Goal: Information Seeking & Learning: Learn about a topic

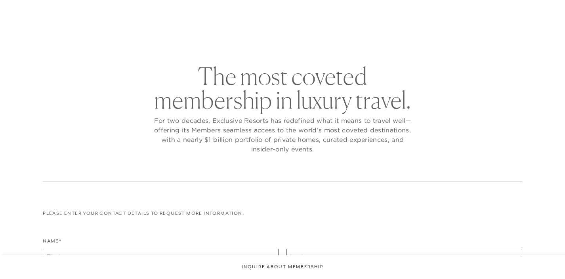
checkbox input "false"
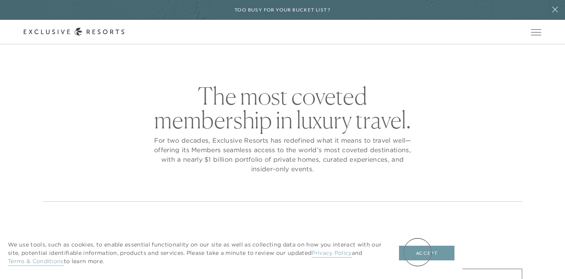
click at [418, 252] on button "Accept" at bounding box center [427, 253] width 56 height 15
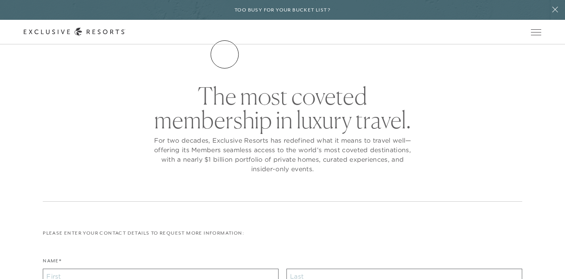
click at [0, 0] on link "The Collection" at bounding box center [0, 0] width 0 height 0
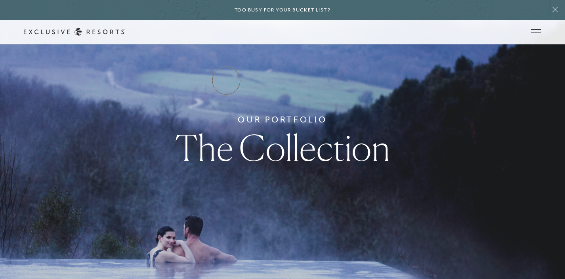
click at [0, 0] on link "Residence Collection" at bounding box center [0, 0] width 0 height 0
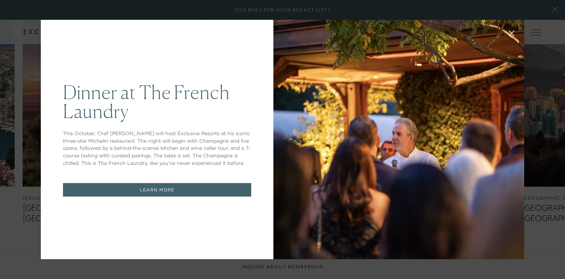
click at [511, 31] on icon at bounding box center [512, 34] width 6 height 6
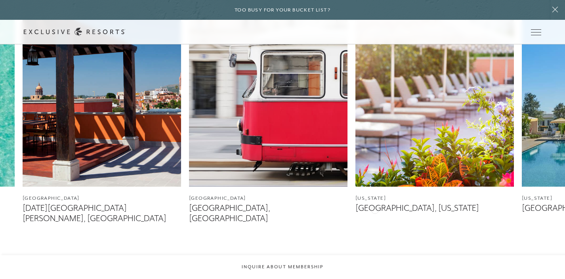
click at [375, 209] on figcaption "[GEOGRAPHIC_DATA], [US_STATE]" at bounding box center [435, 208] width 159 height 10
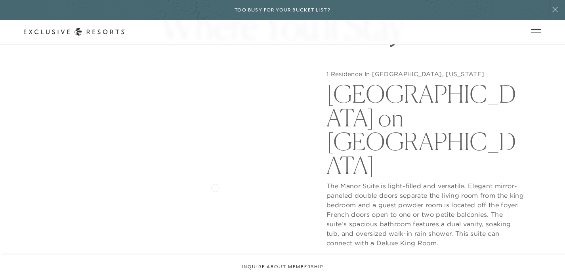
scroll to position [704, 0]
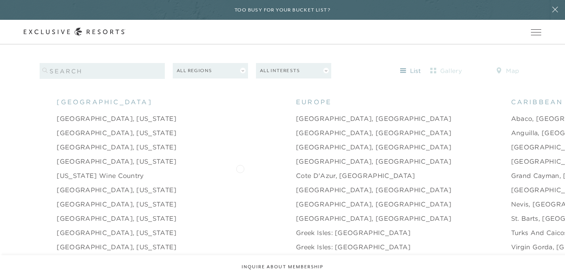
scroll to position [757, 0]
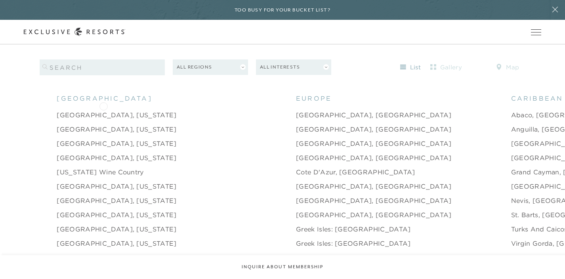
click at [103, 110] on link "[GEOGRAPHIC_DATA], [US_STATE]" at bounding box center [117, 115] width 120 height 10
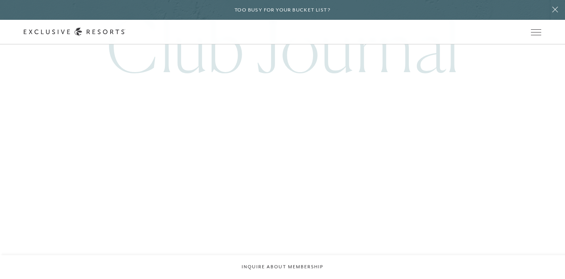
scroll to position [1833, 0]
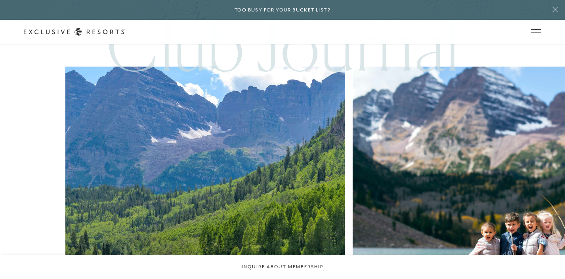
scroll to position [757, 0]
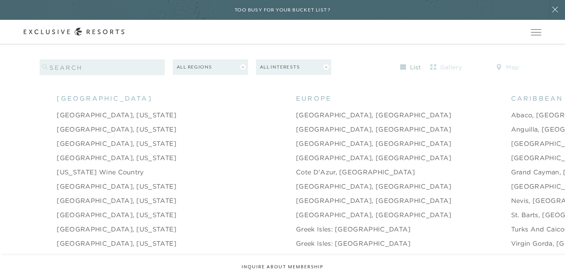
click at [111, 139] on link "[GEOGRAPHIC_DATA], [US_STATE]" at bounding box center [117, 144] width 120 height 10
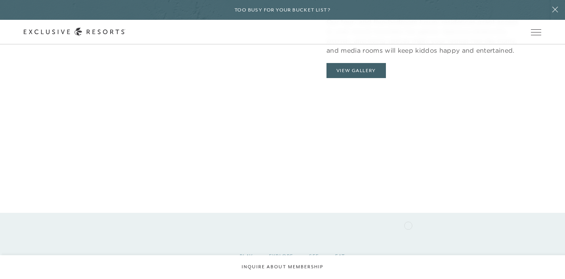
scroll to position [616, 0]
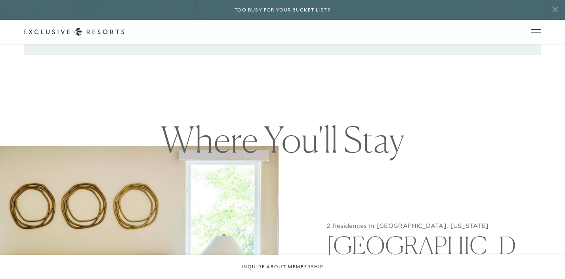
scroll to position [757, 0]
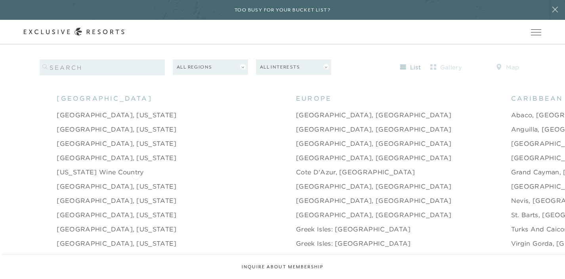
click at [136, 182] on link "[GEOGRAPHIC_DATA], [US_STATE]" at bounding box center [117, 187] width 120 height 10
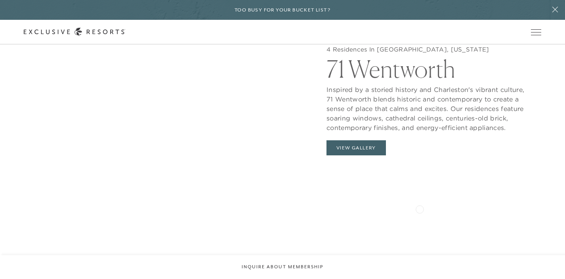
scroll to position [805, 0]
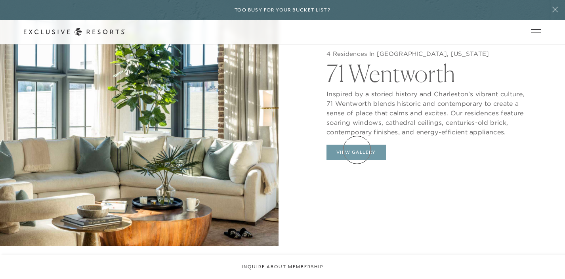
click at [357, 150] on button "View Gallery" at bounding box center [356, 152] width 59 height 15
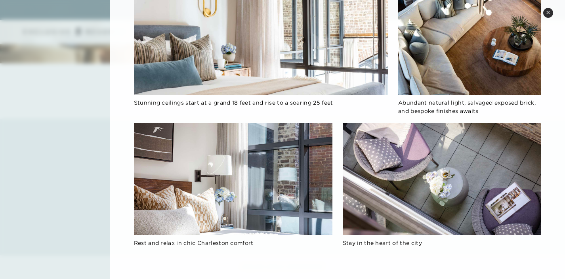
scroll to position [989, 0]
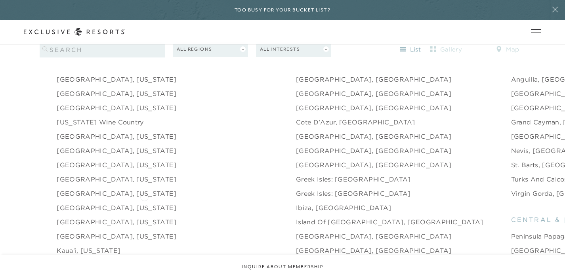
scroll to position [808, 0]
click at [96, 145] on link "[GEOGRAPHIC_DATA], [US_STATE]" at bounding box center [117, 150] width 120 height 10
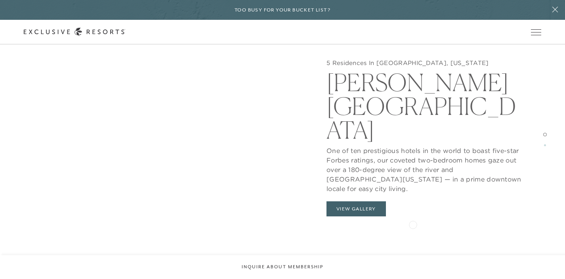
scroll to position [793, 0]
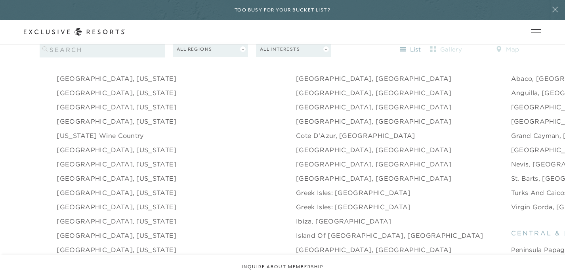
scroll to position [808, 0]
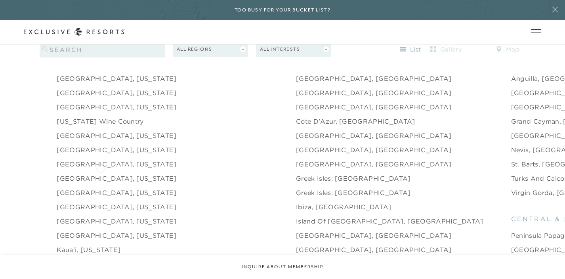
click at [100, 174] on link "[GEOGRAPHIC_DATA], [US_STATE]" at bounding box center [117, 179] width 120 height 10
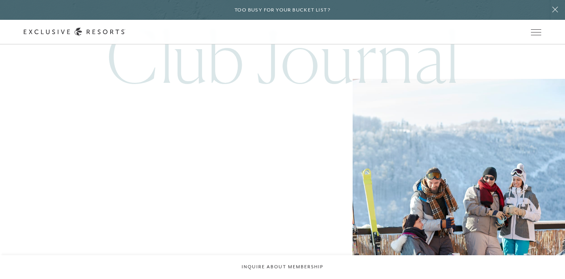
scroll to position [2416, 0]
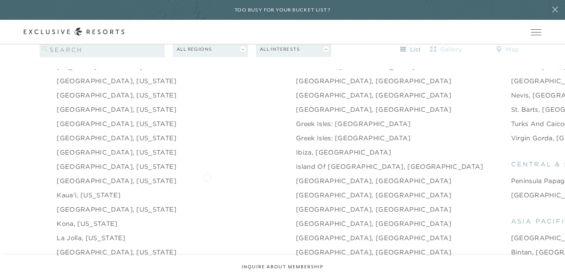
scroll to position [865, 0]
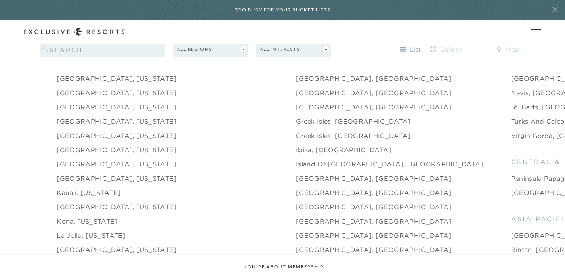
click at [128, 145] on link "[GEOGRAPHIC_DATA], [US_STATE]" at bounding box center [117, 150] width 120 height 10
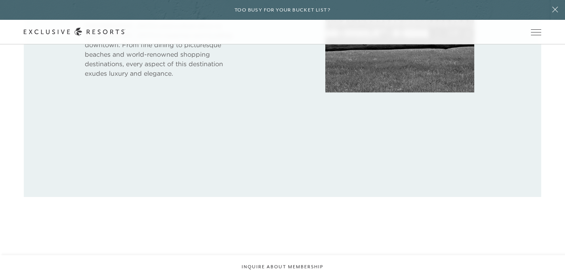
scroll to position [456, 0]
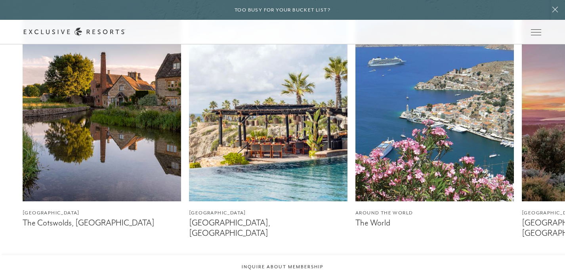
scroll to position [865, 0]
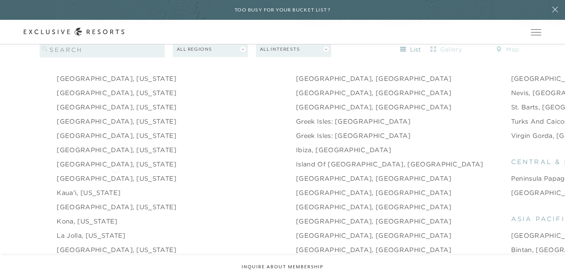
click at [115, 174] on link "[GEOGRAPHIC_DATA], [US_STATE]" at bounding box center [117, 179] width 120 height 10
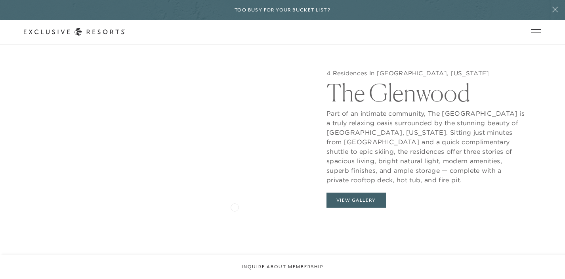
scroll to position [747, 0]
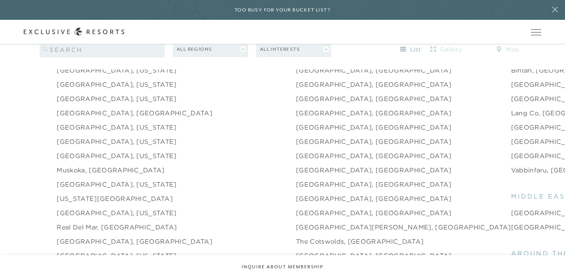
scroll to position [1047, 0]
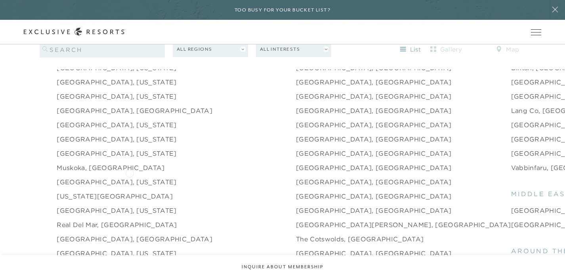
click at [130, 177] on link "[GEOGRAPHIC_DATA], [US_STATE]" at bounding box center [117, 182] width 120 height 10
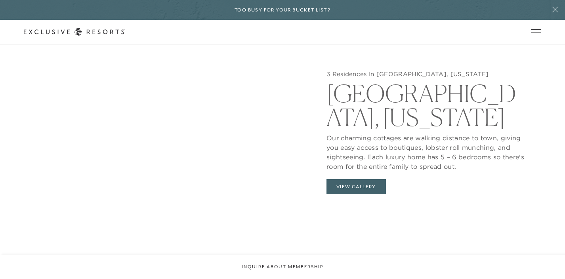
scroll to position [760, 0]
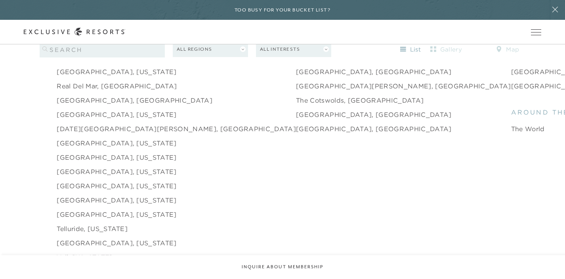
scroll to position [1189, 0]
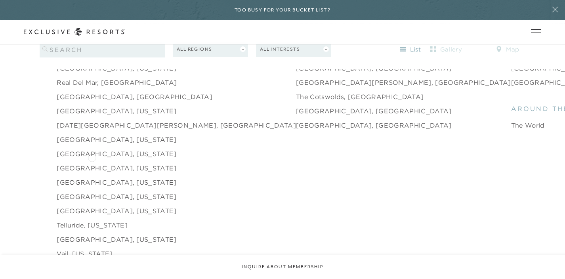
click at [92, 163] on link "[GEOGRAPHIC_DATA], [US_STATE]" at bounding box center [117, 168] width 120 height 10
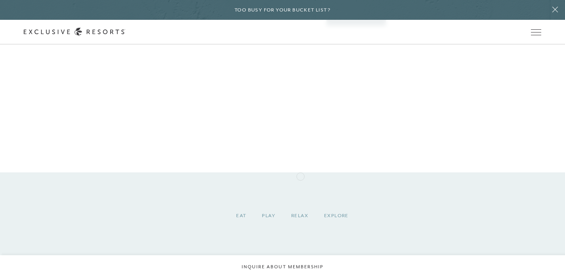
scroll to position [902, 0]
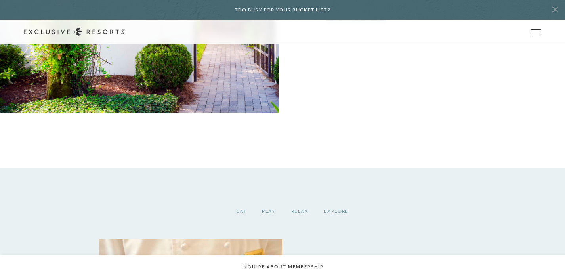
scroll to position [1189, 0]
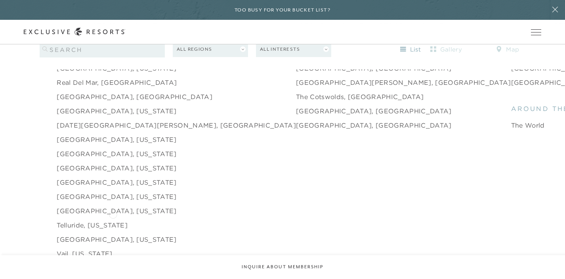
click at [113, 220] on link "Telluride, [US_STATE]" at bounding box center [92, 225] width 71 height 10
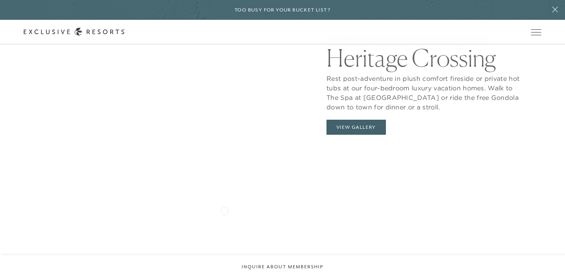
scroll to position [762, 0]
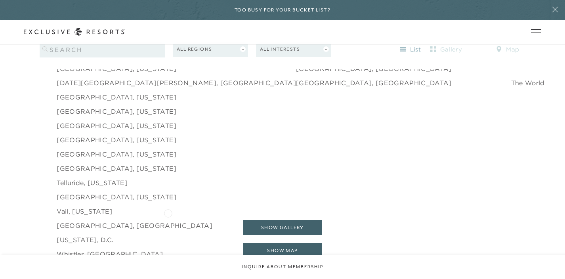
scroll to position [1251, 0]
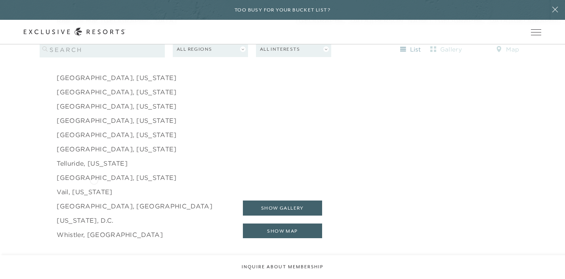
click at [94, 187] on link "Vail, [US_STATE]" at bounding box center [85, 192] width 56 height 10
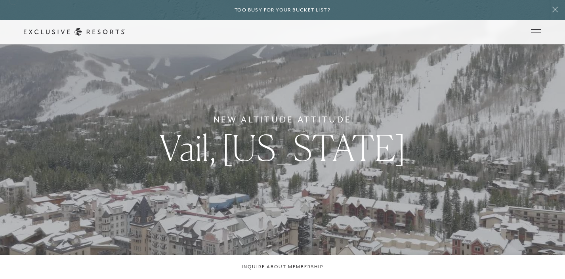
scroll to position [1251, 0]
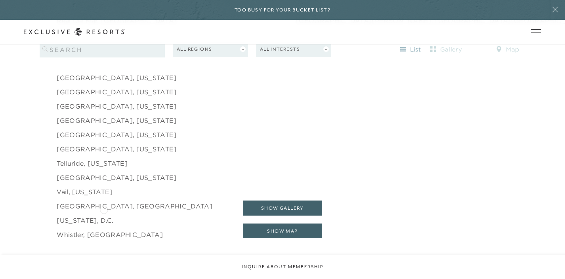
click at [104, 216] on link "[US_STATE], D.C." at bounding box center [85, 221] width 57 height 10
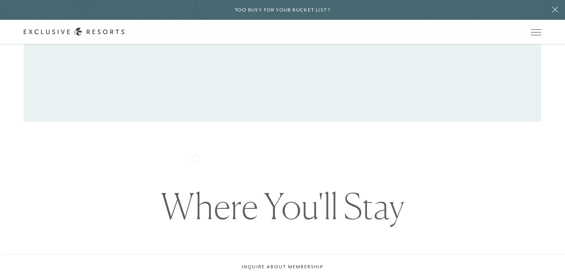
scroll to position [500, 0]
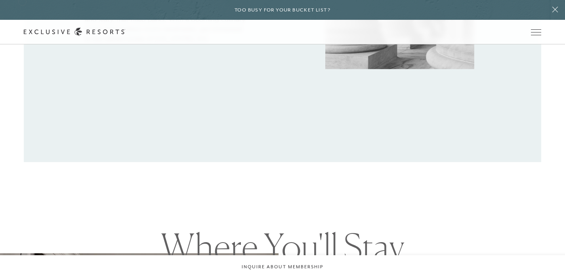
scroll to position [1251, 0]
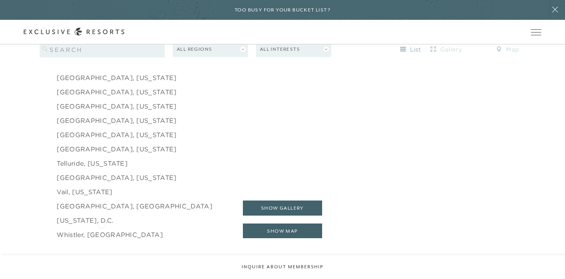
click at [101, 230] on link "Whistler, [GEOGRAPHIC_DATA]" at bounding box center [110, 235] width 106 height 10
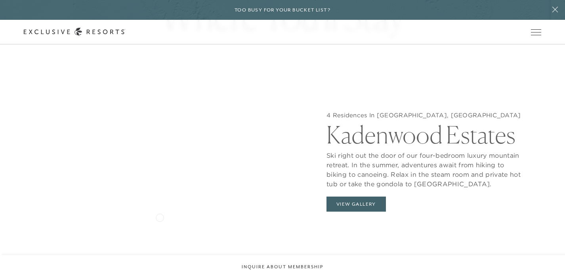
scroll to position [740, 0]
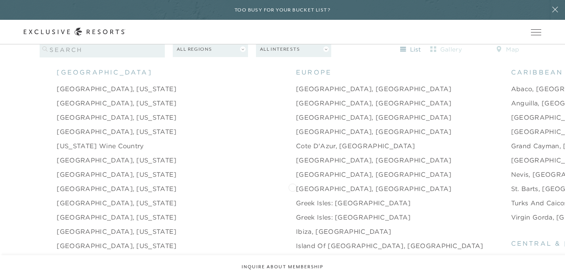
scroll to position [784, 0]
click at [296, 154] on link "[GEOGRAPHIC_DATA], [GEOGRAPHIC_DATA]" at bounding box center [374, 159] width 156 height 10
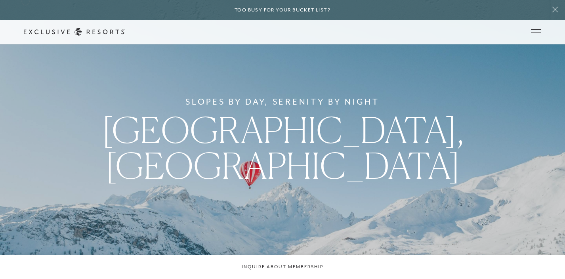
scroll to position [784, 0]
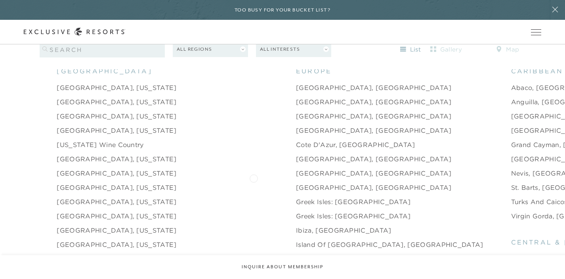
click at [296, 183] on link "[GEOGRAPHIC_DATA], [GEOGRAPHIC_DATA]" at bounding box center [374, 188] width 156 height 10
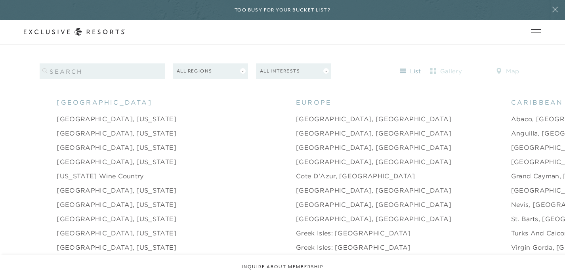
scroll to position [754, 0]
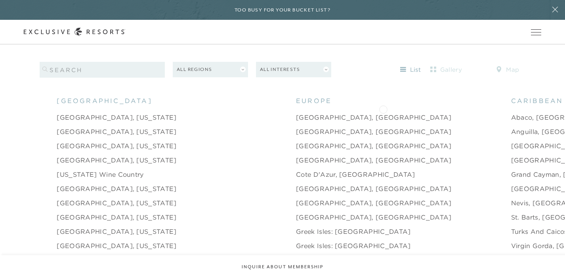
click at [511, 113] on link "Abaco, [GEOGRAPHIC_DATA]" at bounding box center [561, 118] width 101 height 10
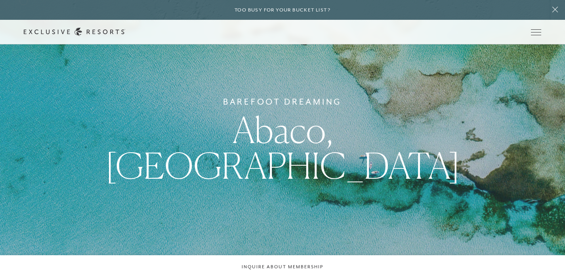
scroll to position [754, 0]
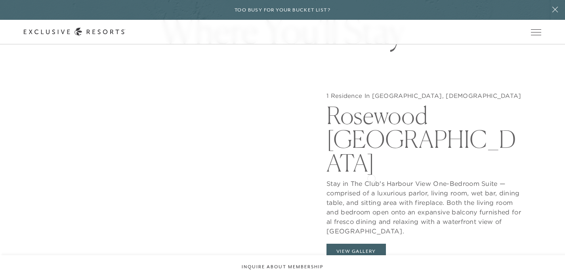
scroll to position [727, 0]
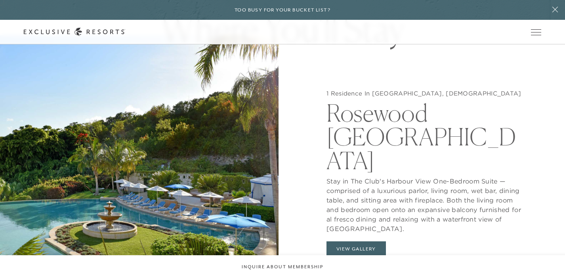
scroll to position [754, 0]
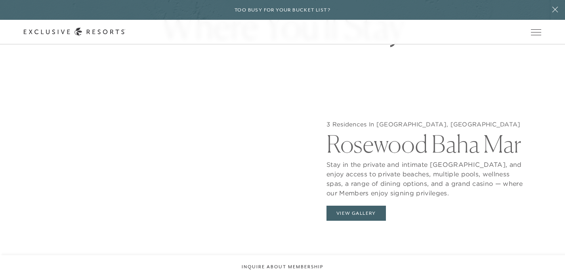
scroll to position [758, 0]
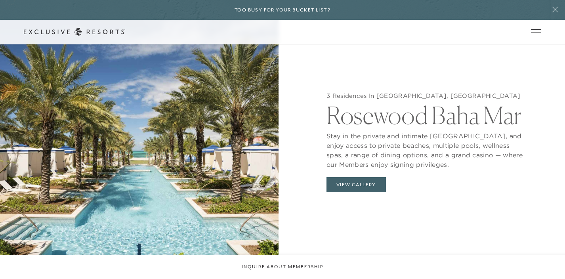
scroll to position [754, 0]
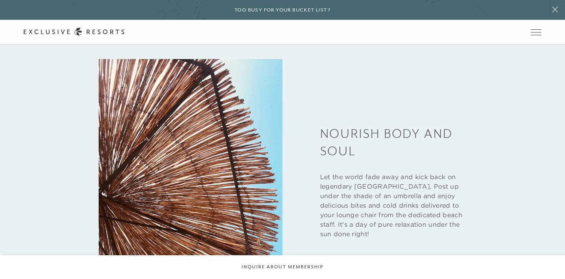
scroll to position [1112, 0]
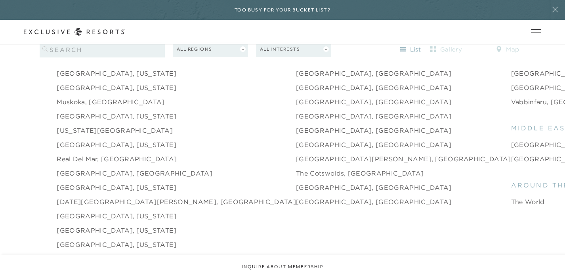
scroll to position [754, 0]
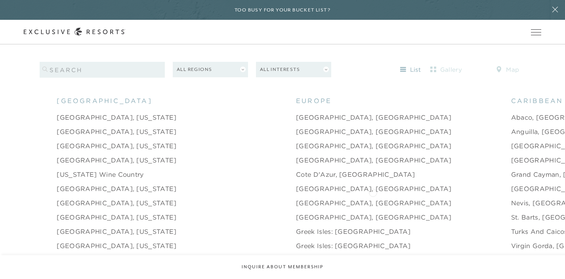
click at [511, 198] on link "Nevis, [GEOGRAPHIC_DATA]" at bounding box center [560, 203] width 98 height 10
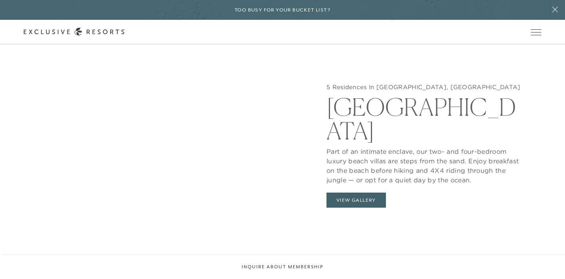
scroll to position [730, 0]
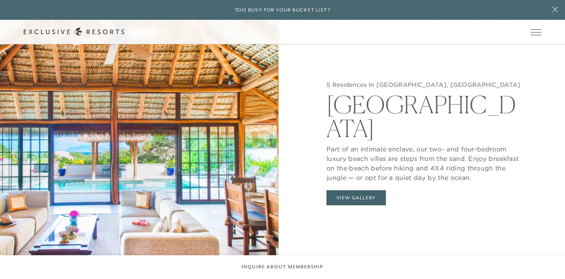
scroll to position [754, 0]
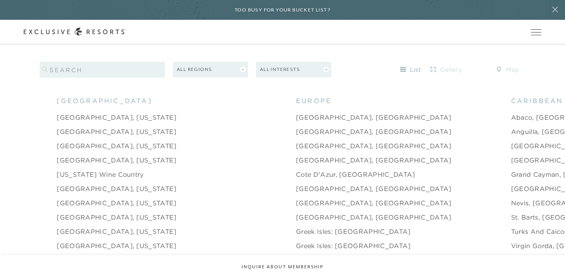
click at [511, 212] on link "St. Barts, [GEOGRAPHIC_DATA]" at bounding box center [564, 217] width 107 height 10
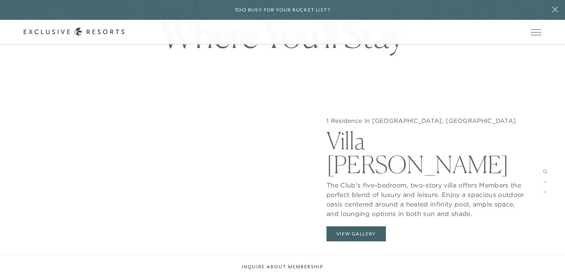
scroll to position [715, 0]
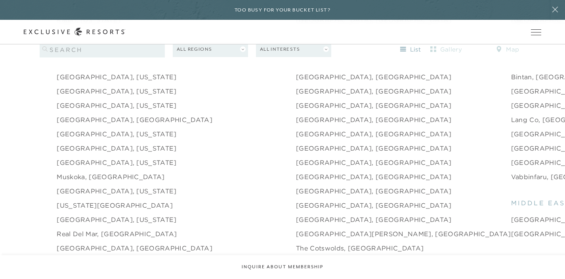
scroll to position [1039, 0]
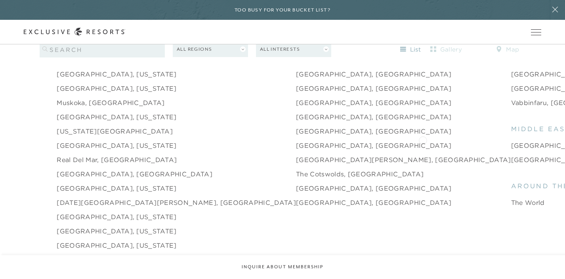
scroll to position [1113, 0]
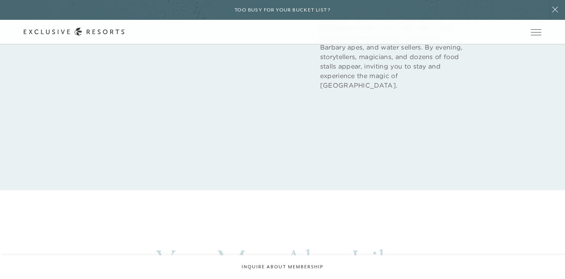
scroll to position [1254, 0]
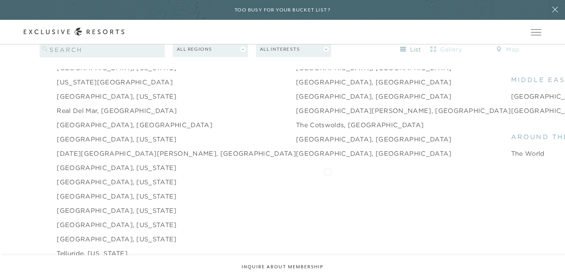
scroll to position [1161, 0]
click at [511, 148] on link "The World" at bounding box center [528, 153] width 34 height 10
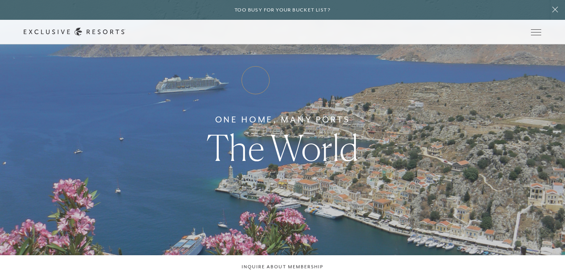
click at [0, 0] on link "How it works" at bounding box center [0, 0] width 0 height 0
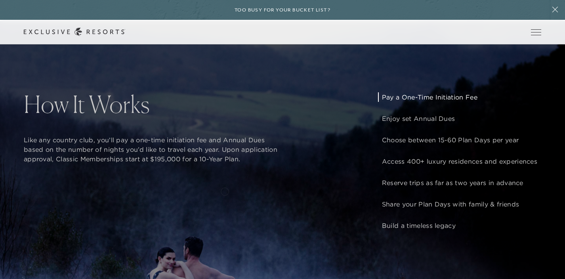
scroll to position [596, 0]
click at [420, 96] on p "Pay a One-Time Initiation Fee" at bounding box center [459, 97] width 155 height 10
click at [420, 97] on p "Pay a One-Time Initiation Fee" at bounding box center [459, 97] width 155 height 10
click at [421, 95] on p "Pay a One-Time Initiation Fee" at bounding box center [459, 97] width 155 height 10
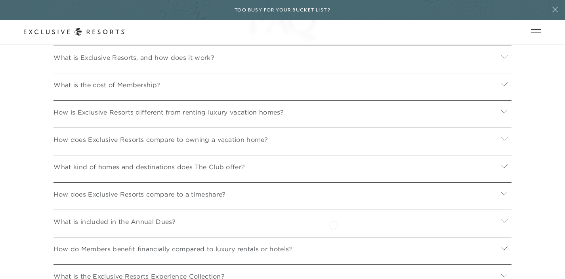
scroll to position [2709, 0]
click at [130, 82] on p "What is the cost of Membership?" at bounding box center [107, 84] width 107 height 10
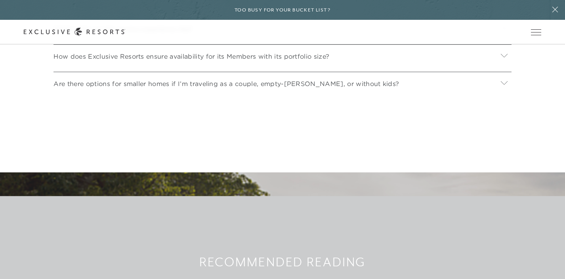
scroll to position [3132, 0]
